Goal: Information Seeking & Learning: Learn about a topic

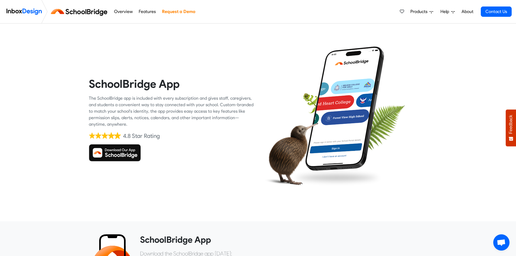
click at [122, 11] on link "Overview" at bounding box center [123, 11] width 22 height 11
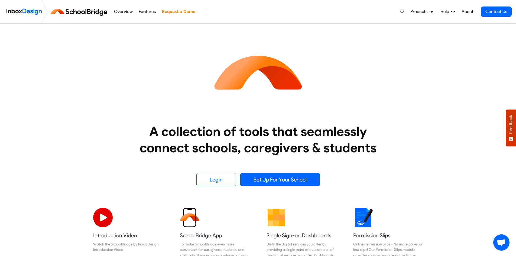
click at [146, 11] on link "Features" at bounding box center [147, 11] width 20 height 11
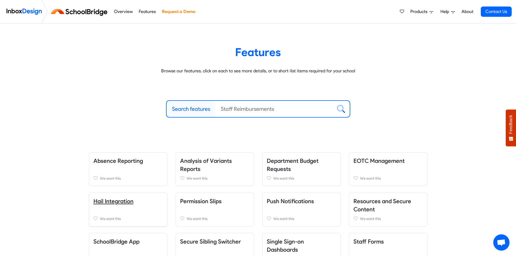
click at [107, 201] on link "Hail Integration" at bounding box center [113, 201] width 40 height 7
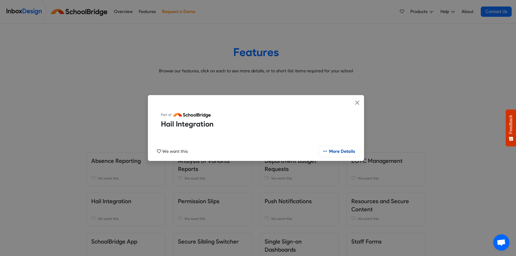
click at [343, 150] on link "More Details" at bounding box center [339, 151] width 41 height 10
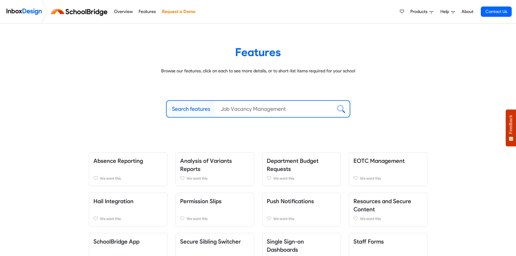
scroll to position [54, 0]
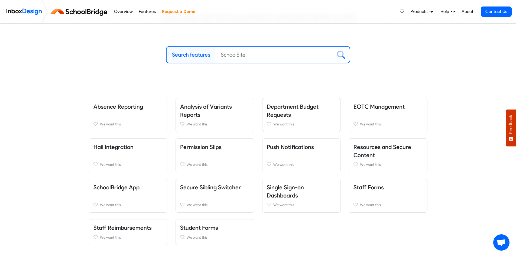
click at [418, 11] on span "Products" at bounding box center [419, 11] width 19 height 7
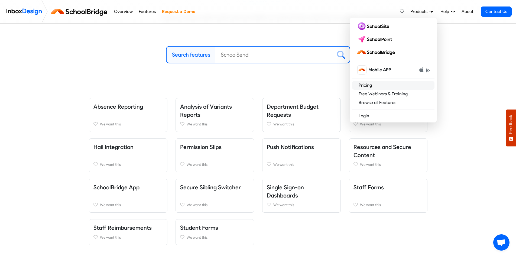
click at [366, 85] on link "Pricing" at bounding box center [393, 85] width 82 height 9
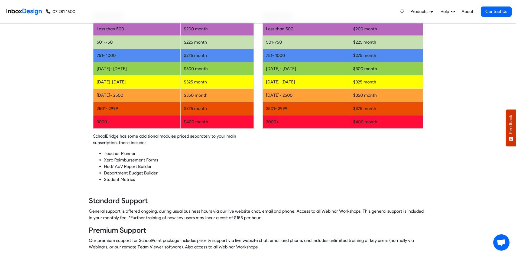
scroll to position [148, 0]
